Goal: Transaction & Acquisition: Obtain resource

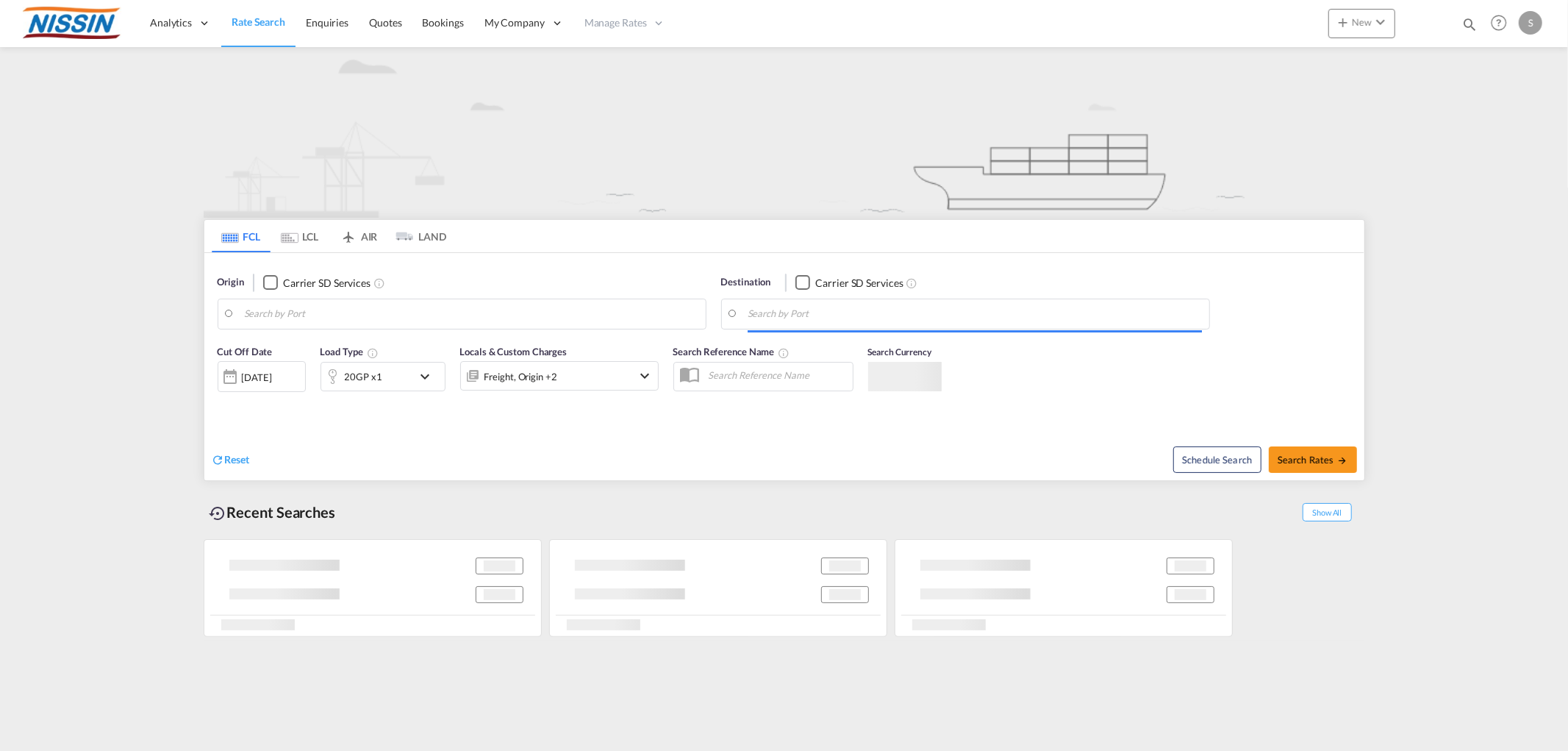
type input "[GEOGRAPHIC_DATA], [GEOGRAPHIC_DATA], [GEOGRAPHIC_DATA]"
type input "[GEOGRAPHIC_DATA], JPTYO"
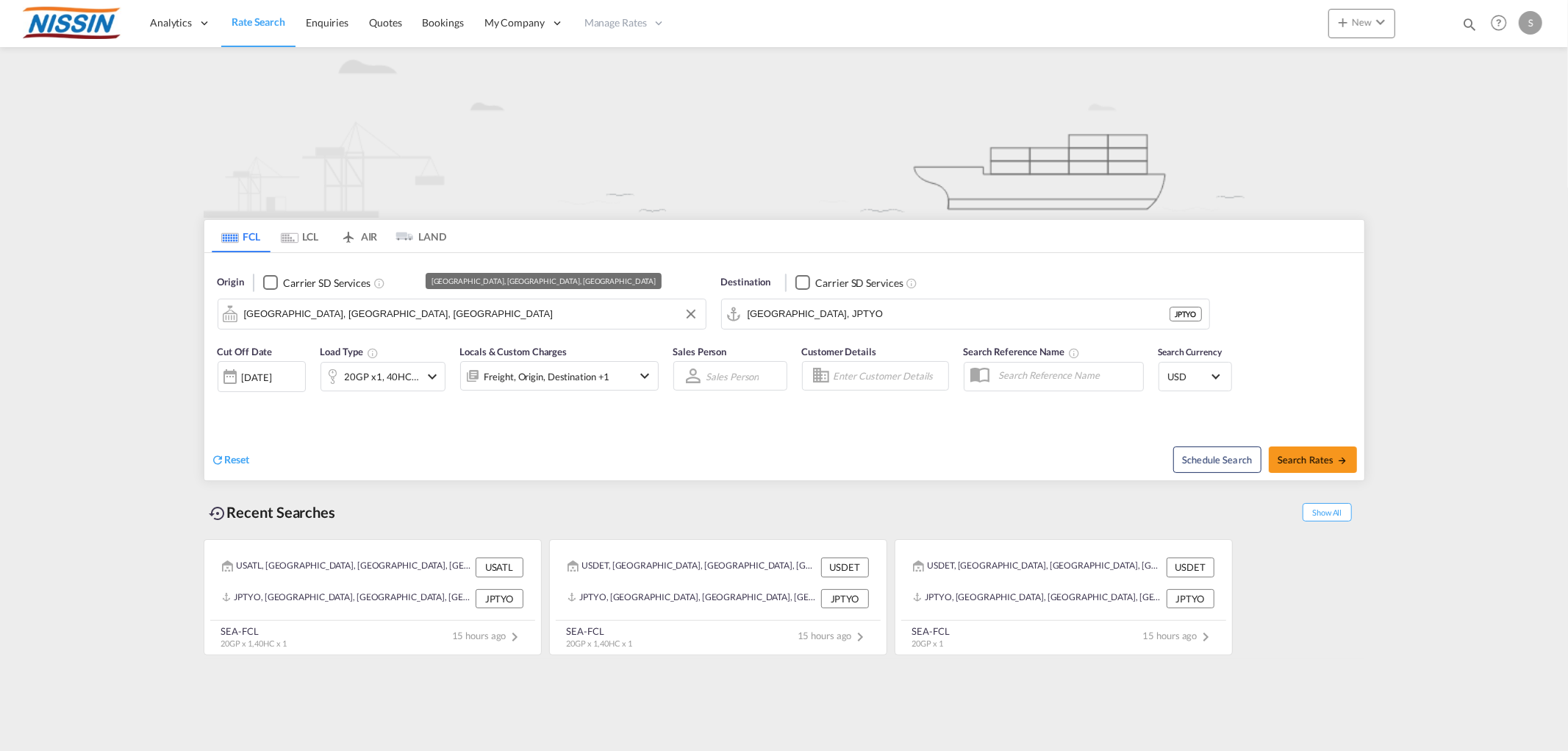
click at [411, 317] on input "[GEOGRAPHIC_DATA], [GEOGRAPHIC_DATA], [GEOGRAPHIC_DATA]" at bounding box center [471, 313] width 454 height 22
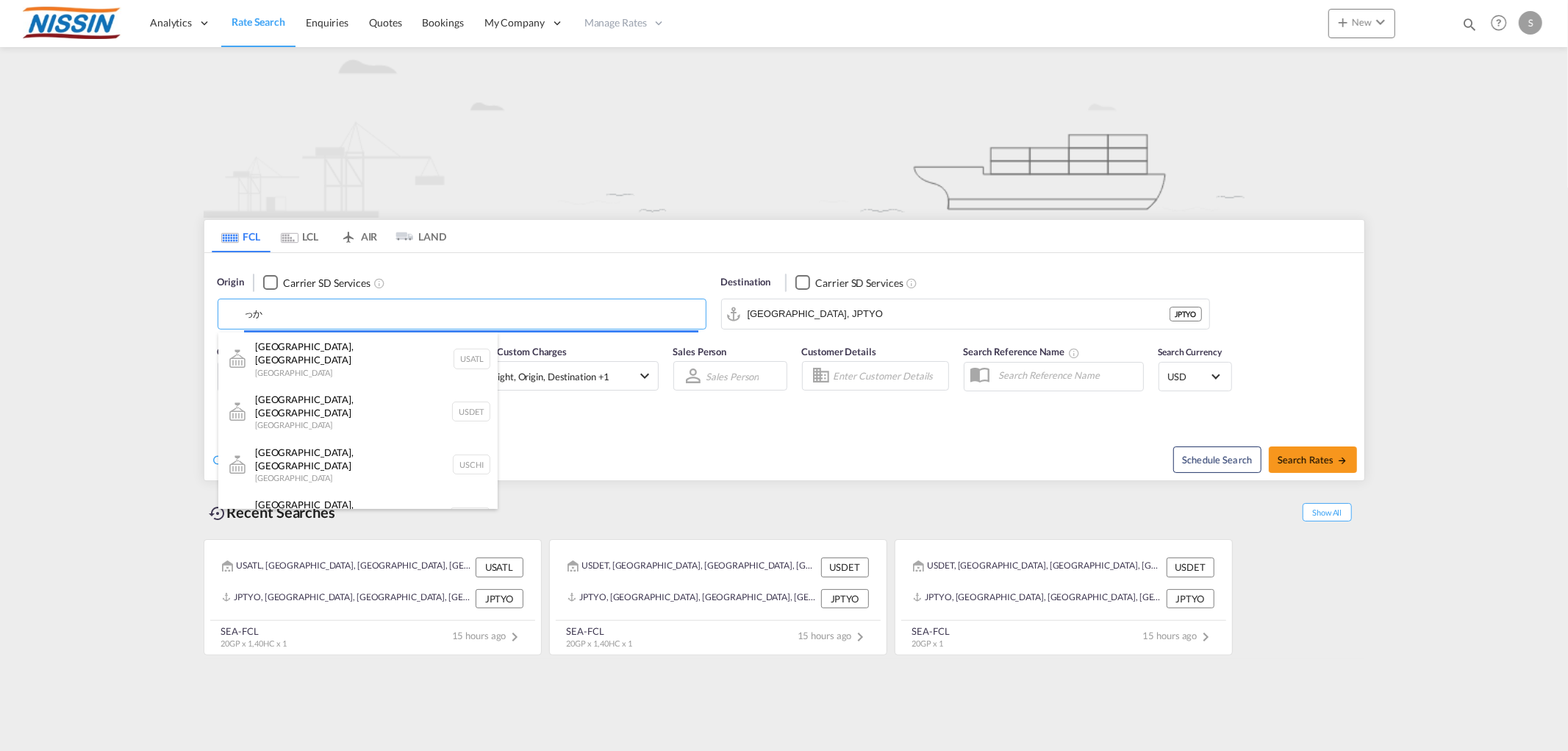
type input "っ"
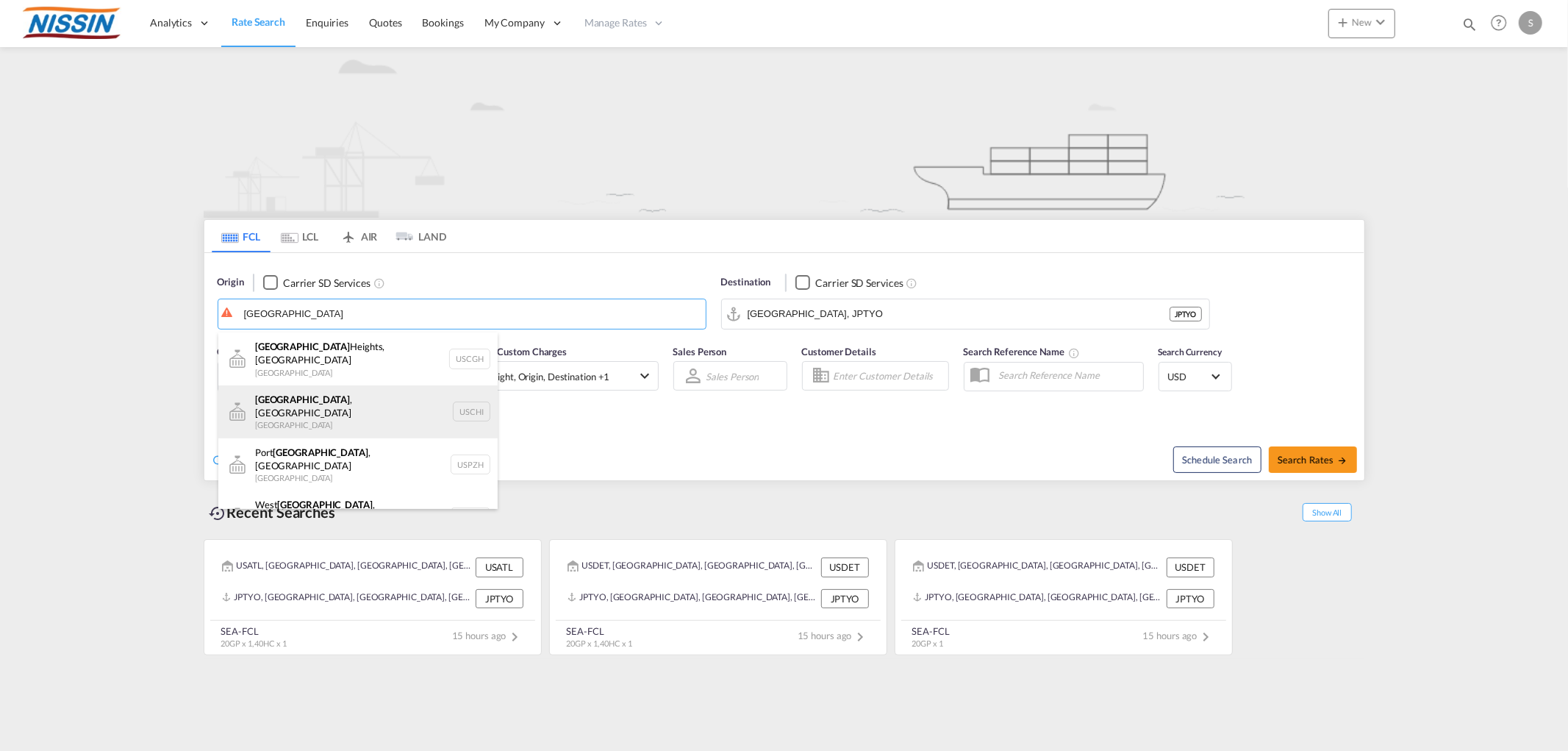
click at [307, 405] on div "[GEOGRAPHIC_DATA] , IL United States USCHI" at bounding box center [358, 411] width 279 height 53
type input "[GEOGRAPHIC_DATA], [GEOGRAPHIC_DATA], USCHI"
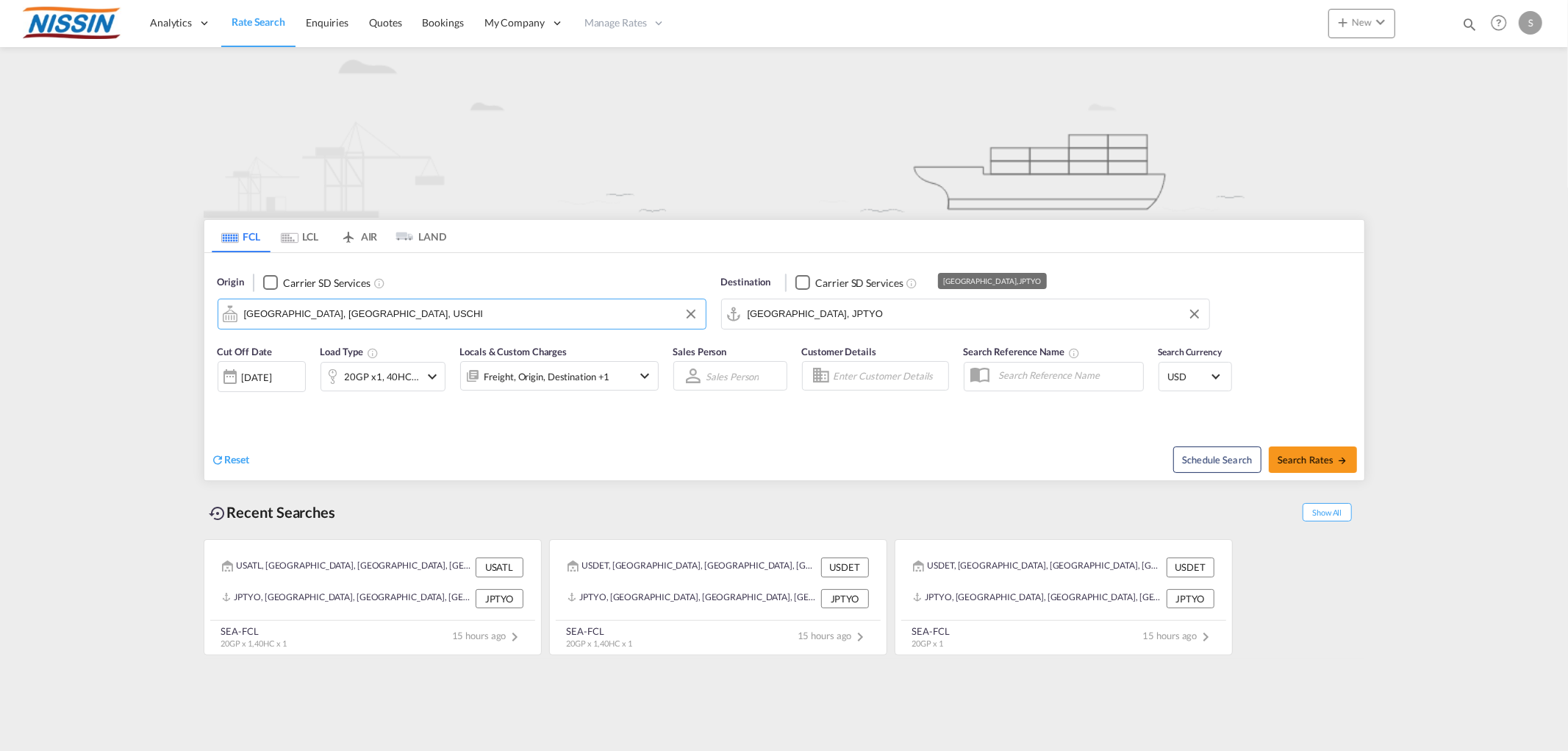
click at [861, 317] on input "[GEOGRAPHIC_DATA], JPTYO" at bounding box center [974, 313] width 454 height 22
click at [819, 345] on div "Ho Chi Mi nh City ([GEOGRAPHIC_DATA]) [GEOGRAPHIC_DATA] VNSGN" at bounding box center [861, 359] width 279 height 53
type input "Ho Chi Minh City ([GEOGRAPHIC_DATA]), VNSGN"
click at [520, 380] on div "Freight, Origin, Destination +1" at bounding box center [547, 376] width 126 height 21
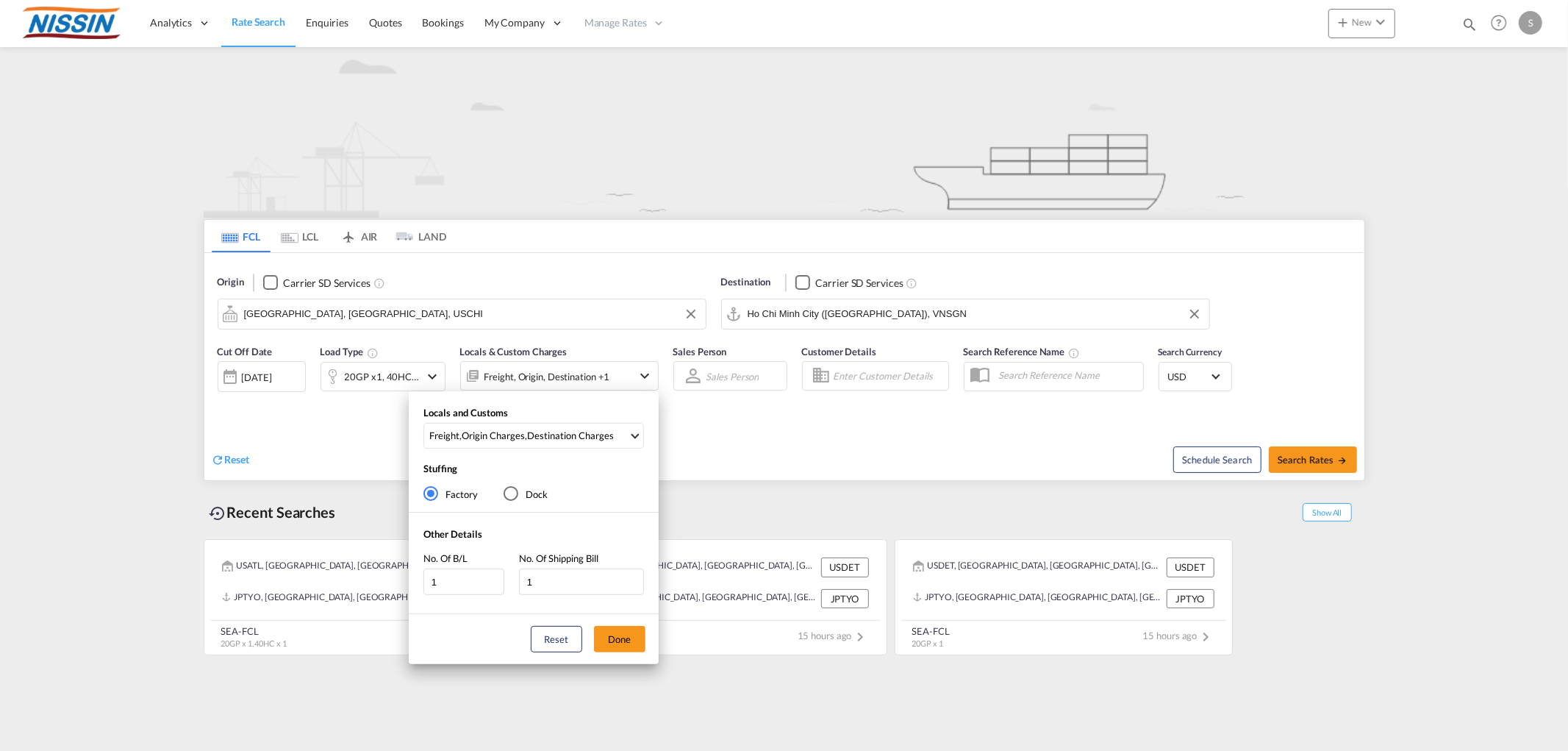
click at [419, 378] on div "Locals and Customs Freight , Origin Charges , Destination Charges Clear All Sel…" at bounding box center [784, 375] width 1568 height 751
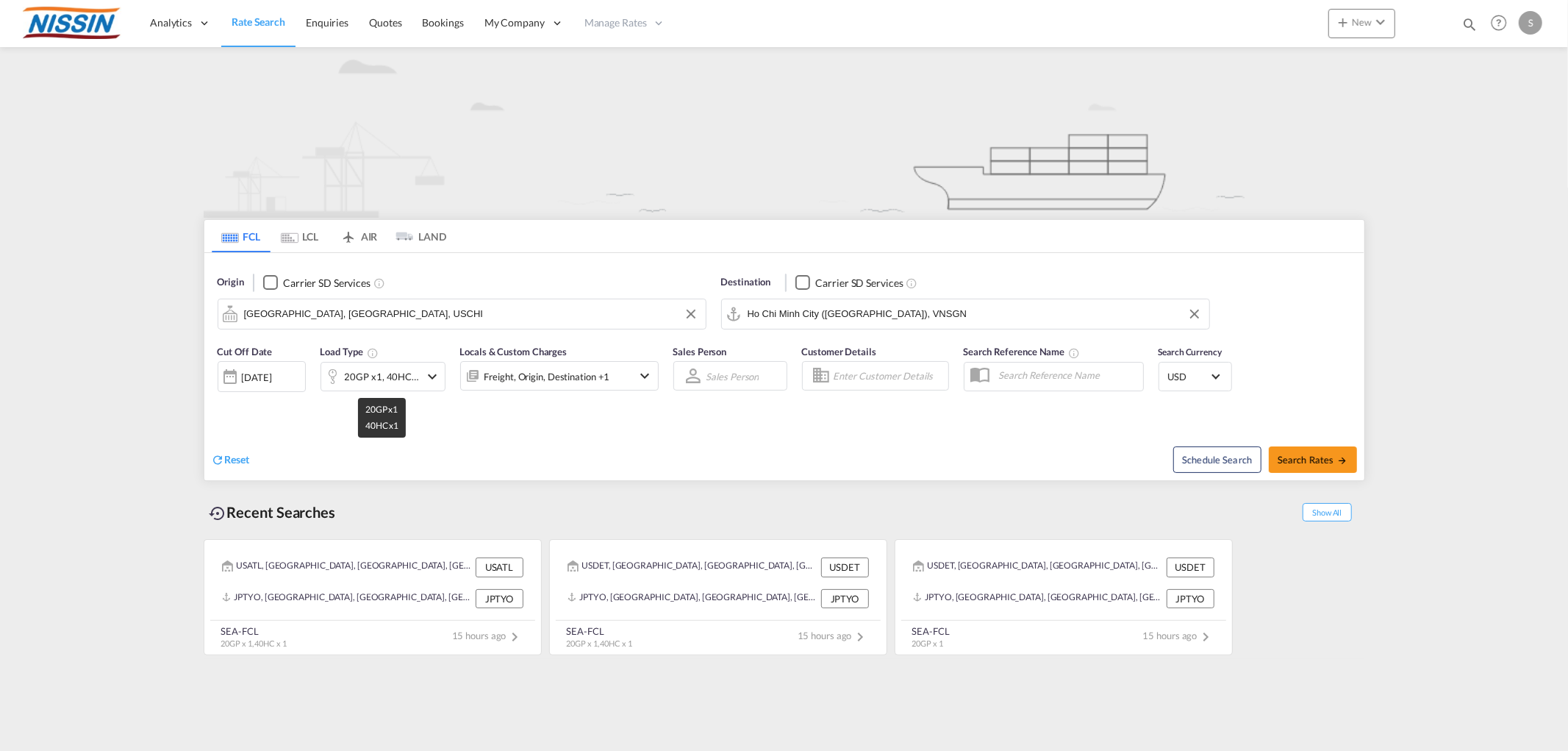
click at [419, 378] on div "20GP x1, 40HC x1" at bounding box center [382, 376] width 75 height 21
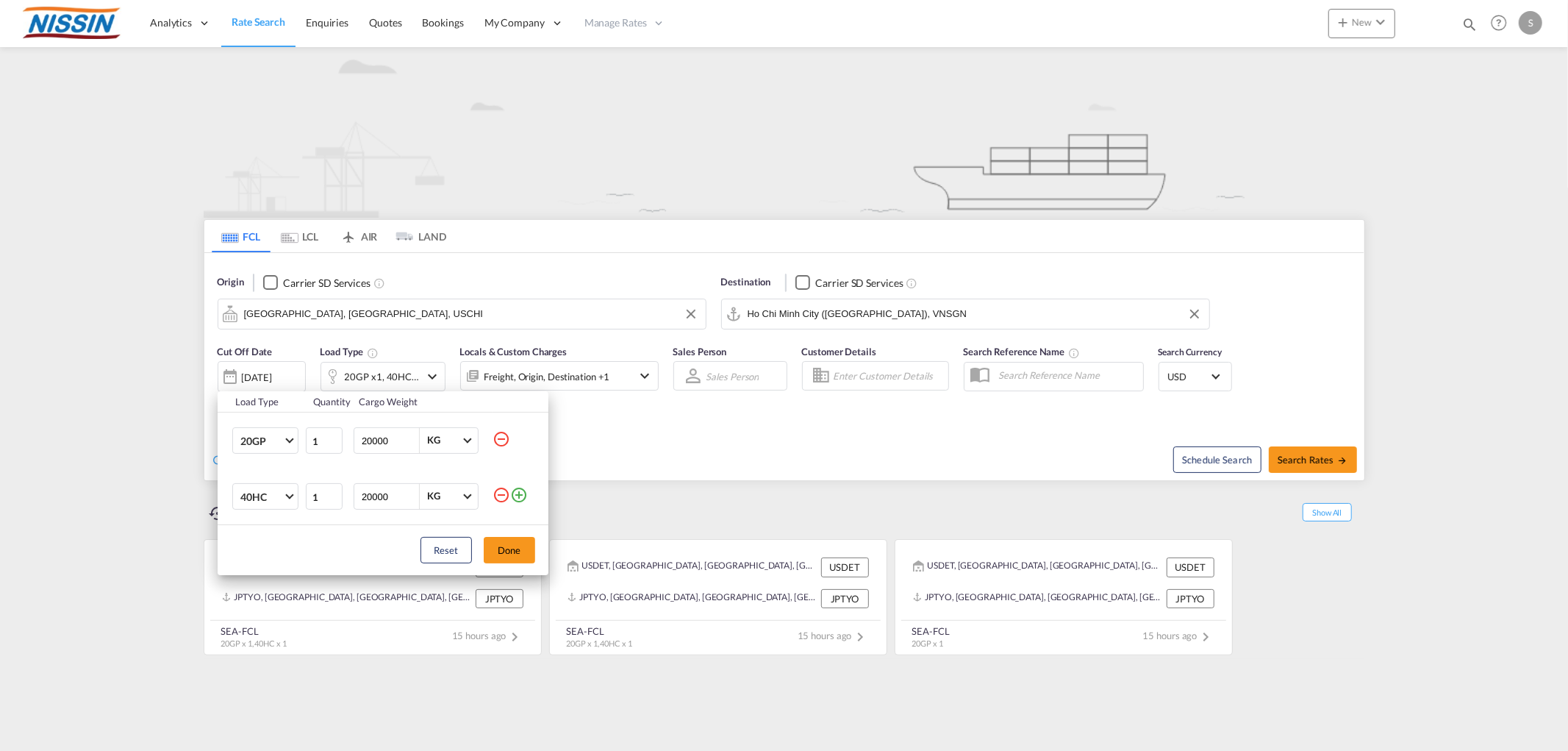
click at [500, 443] on md-icon "icon-minus-circle-outline" at bounding box center [501, 439] width 17 height 17
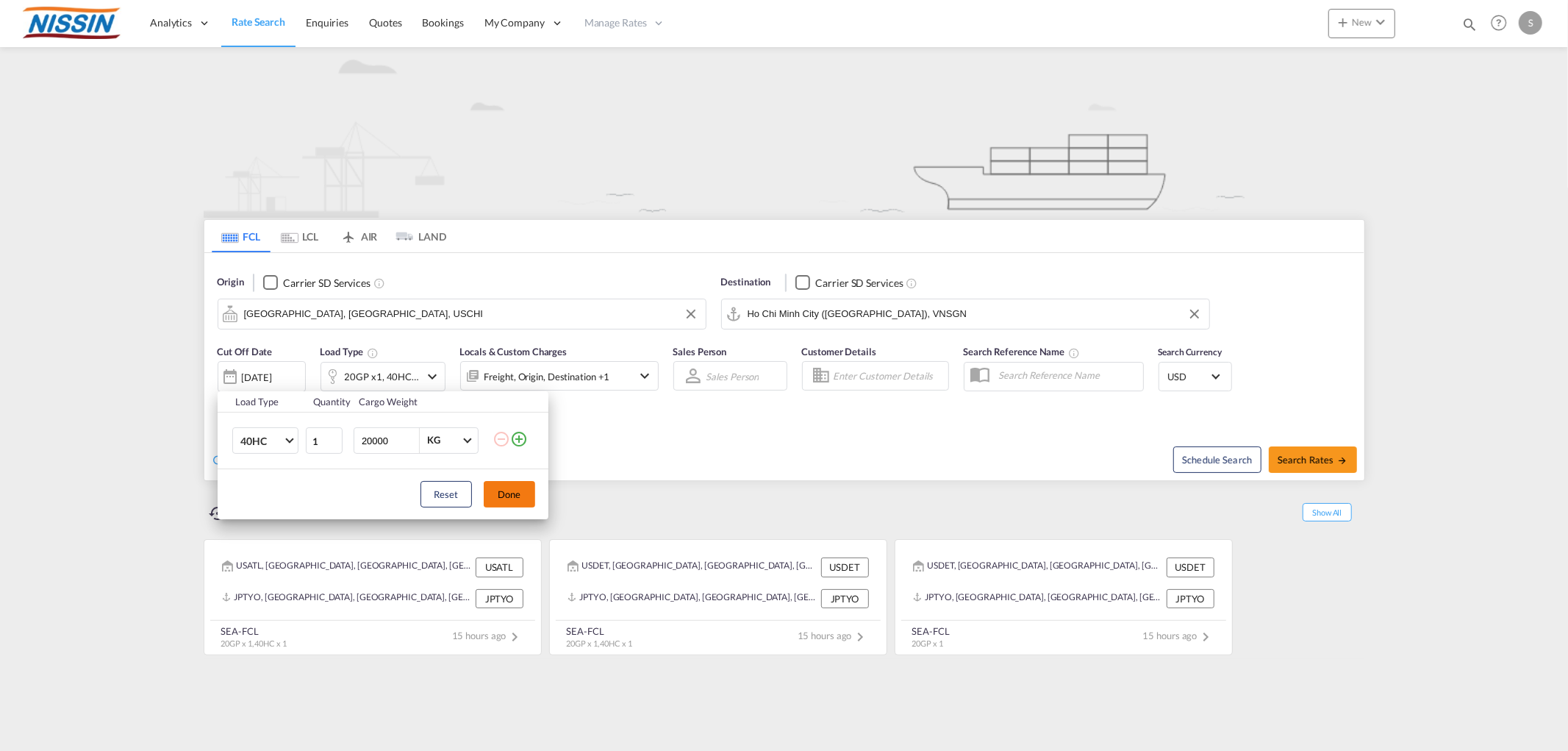
click at [508, 489] on button "Done" at bounding box center [509, 494] width 51 height 26
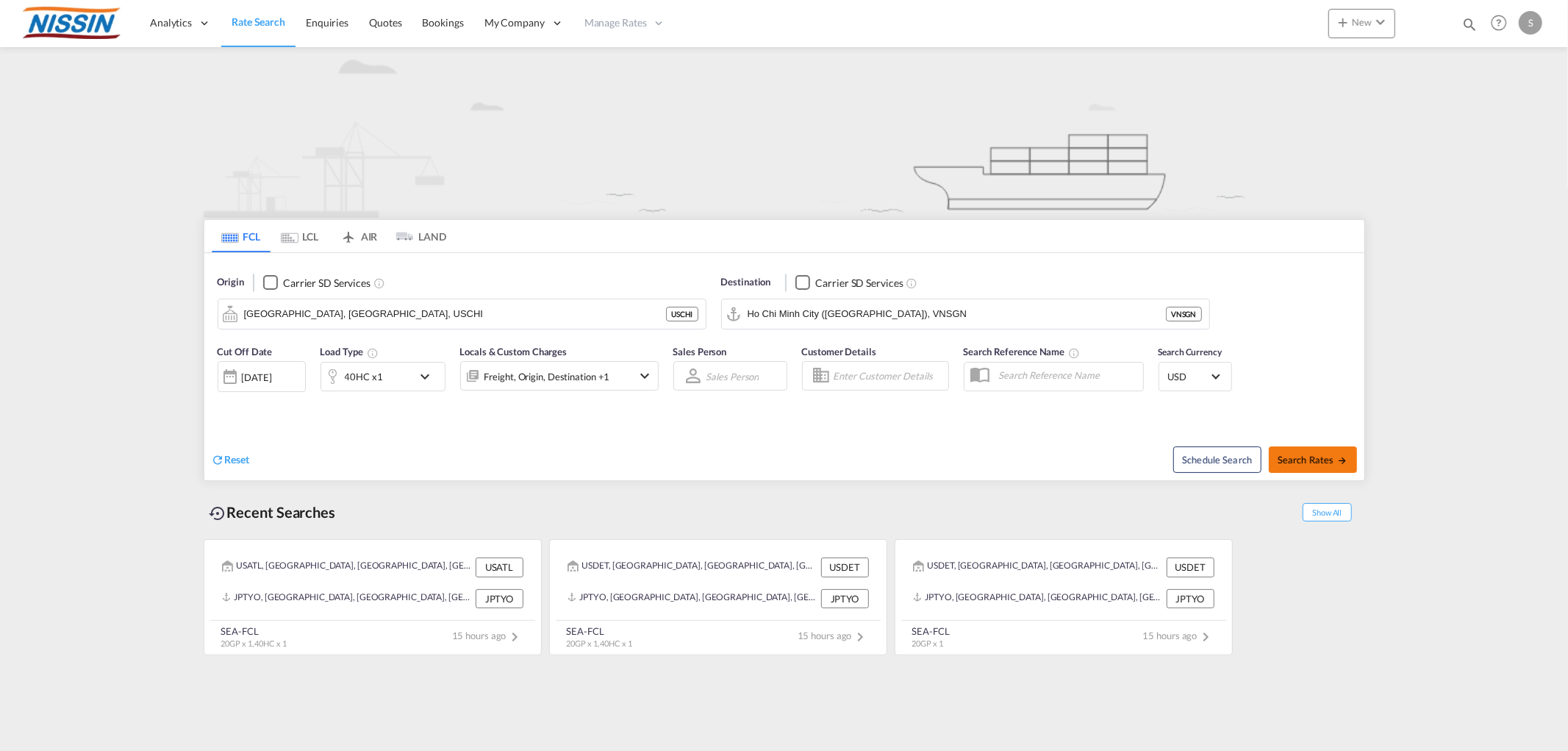
click at [1325, 466] on button "Search Rates" at bounding box center [1312, 459] width 88 height 26
type input "USCHI to VNSGN / [DATE]"
